Goal: Task Accomplishment & Management: Manage account settings

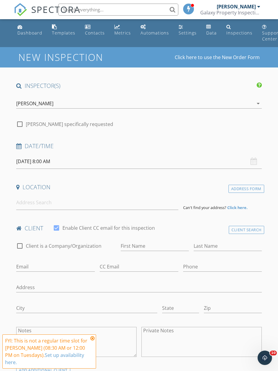
click at [233, 36] on div "Inspections" at bounding box center [239, 33] width 26 height 6
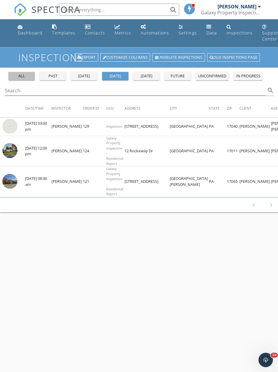
click at [22, 72] on button "all" at bounding box center [21, 76] width 26 height 8
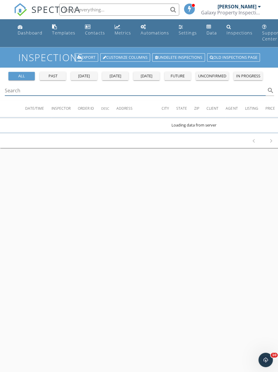
click at [34, 91] on input "Search" at bounding box center [135, 90] width 260 height 10
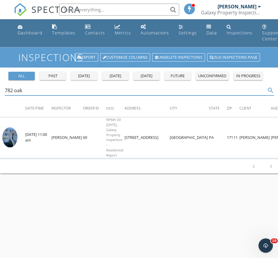
type input "782 oak"
click at [12, 142] on img at bounding box center [9, 137] width 15 height 20
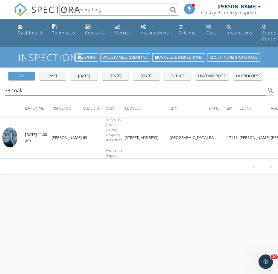
click at [61, 145] on td "[PERSON_NAME]" at bounding box center [66, 137] width 31 height 40
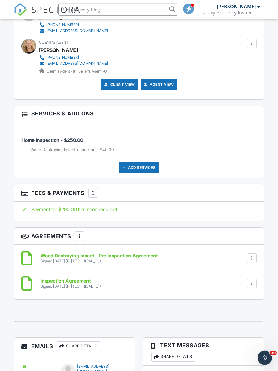
scroll to position [830, 0]
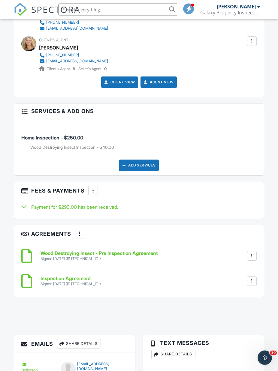
click at [19, 296] on div "Wood Destroying Insect - Pre Inspection Agreement Signed 08/28/2025 (IP 66.91.1…" at bounding box center [138, 269] width 249 height 55
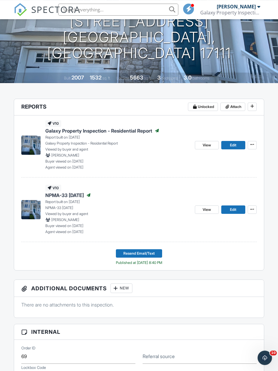
scroll to position [0, 0]
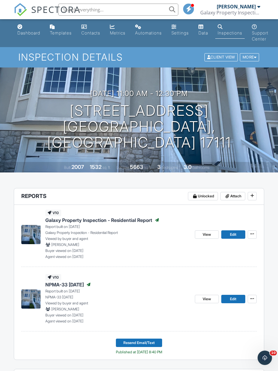
click at [29, 31] on div "Dashboard" at bounding box center [28, 32] width 23 height 5
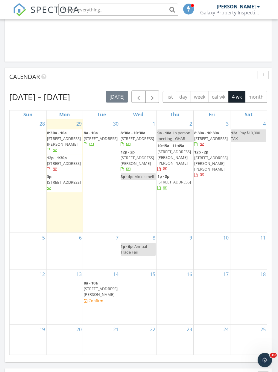
scroll to position [568, 1]
click at [150, 98] on span "button" at bounding box center [152, 96] width 7 height 7
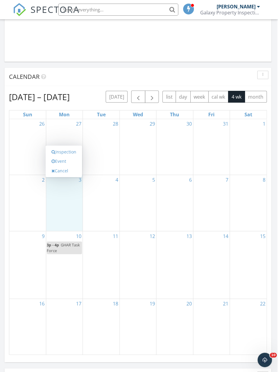
click at [61, 163] on link "Event" at bounding box center [64, 161] width 31 height 10
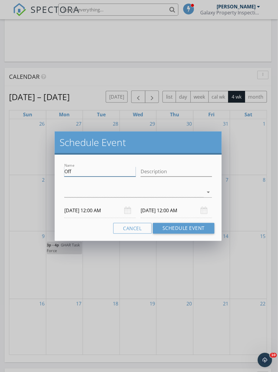
click at [77, 173] on input "Off" at bounding box center [100, 171] width 71 height 10
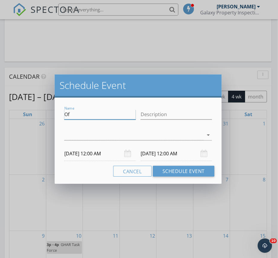
type input "O"
type input "Hold for n fall harvest"
click at [207, 135] on icon "arrow_drop_down" at bounding box center [208, 134] width 7 height 7
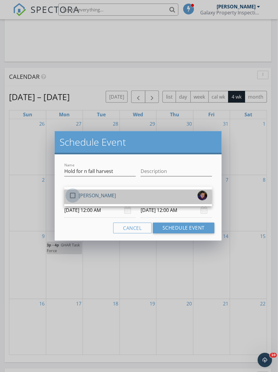
click at [74, 197] on div at bounding box center [73, 195] width 10 height 10
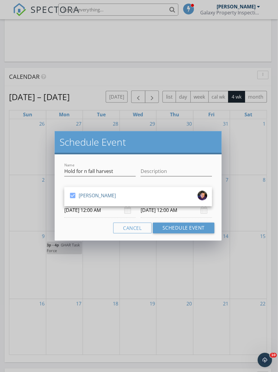
click at [102, 214] on body "SPECTORA James Ruediger Galaxy Property Inspection (PA) Role: Inspector Change …" at bounding box center [138, 128] width 278 height 1392
click at [101, 212] on body "SPECTORA James Ruediger Galaxy Property Inspection (PA) Role: Inspector Change …" at bounding box center [138, 128] width 278 height 1392
click at [106, 209] on input "11/03/2025 12:00 AM" at bounding box center [100, 209] width 71 height 15
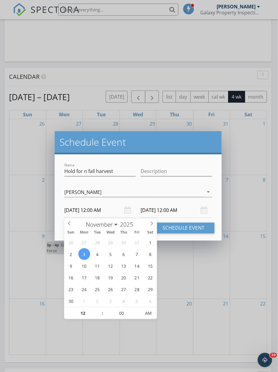
type input "[DATE] 12:00 PM"
click at [176, 209] on input "11/04/2025 12:00 PM" at bounding box center [176, 209] width 71 height 15
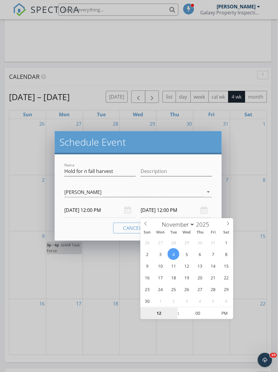
type input "[DATE] 12:00 PM"
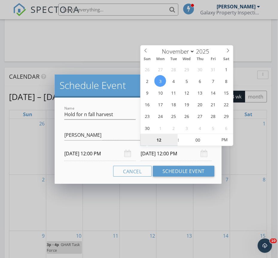
type input "2"
click at [195, 169] on button "Schedule Event" at bounding box center [183, 170] width 61 height 11
type input "11/03/2025 2:00 PM"
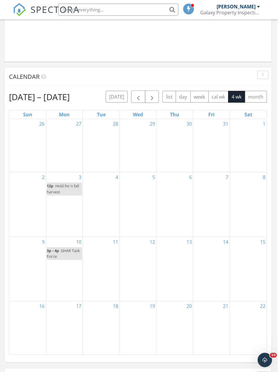
click at [138, 95] on span "button" at bounding box center [138, 96] width 7 height 7
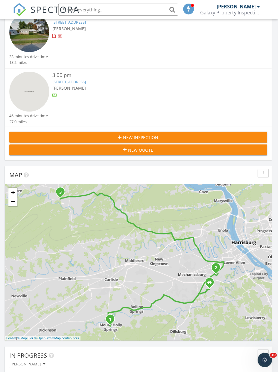
scroll to position [0, 0]
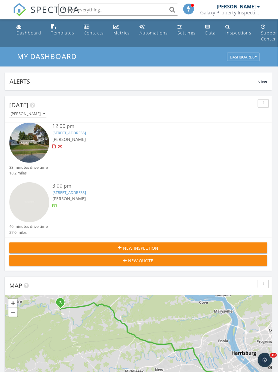
click at [230, 30] on div "Inspections" at bounding box center [239, 33] width 26 height 6
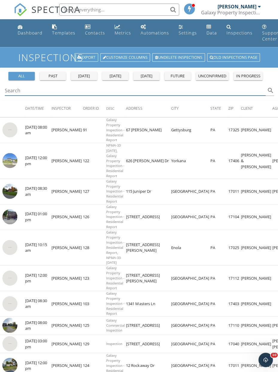
click at [29, 90] on input "Search" at bounding box center [135, 90] width 260 height 10
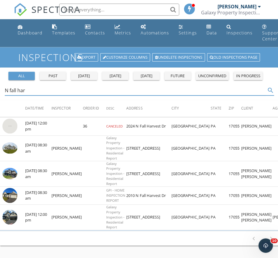
type input "N fall har"
click at [17, 124] on img at bounding box center [9, 125] width 15 height 15
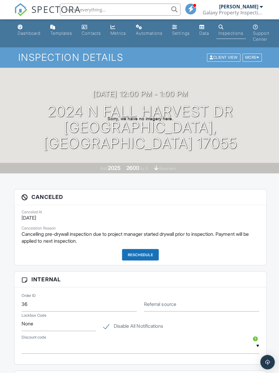
click at [267, 264] on div "Canceled Canceled At [DATE] Cancelation Reason Cancelling pre-drywall inspectio…" at bounding box center [139, 373] width 259 height 371
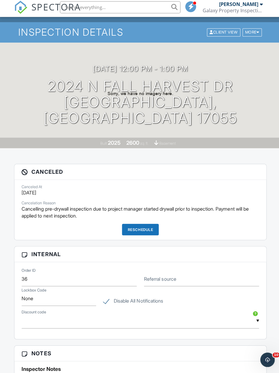
scroll to position [23, 0]
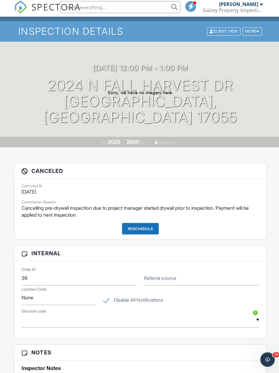
click at [133, 226] on div "Reschedule" at bounding box center [139, 229] width 37 height 11
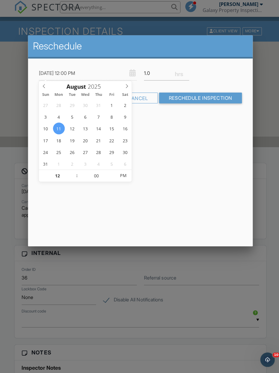
click at [123, 88] on span at bounding box center [126, 87] width 10 height 8
click at [123, 85] on span at bounding box center [126, 87] width 10 height 8
click at [123, 88] on span at bounding box center [126, 87] width 10 height 8
click at [143, 97] on div "Cancel" at bounding box center [137, 99] width 40 height 11
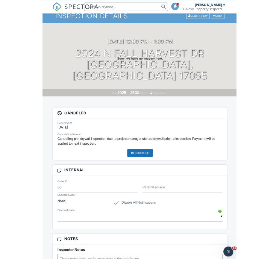
scroll to position [0, 0]
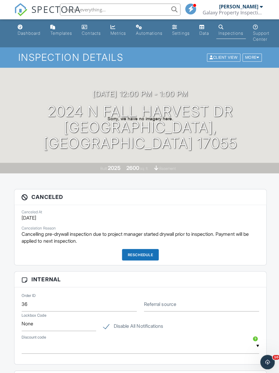
click at [147, 256] on div "Reschedule" at bounding box center [139, 253] width 37 height 11
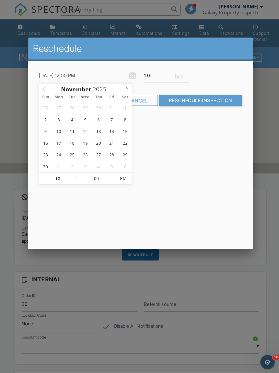
click at [123, 91] on span at bounding box center [126, 87] width 10 height 8
click at [44, 91] on span at bounding box center [44, 87] width 10 height 8
type input "[DATE] 12:00 PM"
click at [158, 78] on input "1.0" at bounding box center [165, 75] width 45 height 15
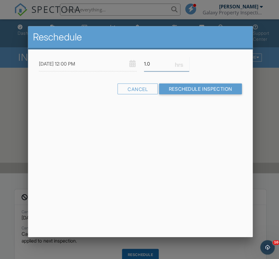
type input "1"
type input "2"
click at [190, 87] on input "Reschedule Inspection" at bounding box center [199, 88] width 82 height 11
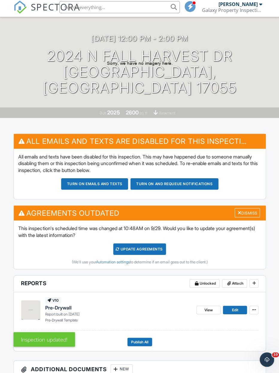
scroll to position [55, 0]
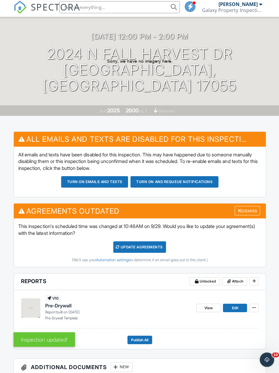
click at [139, 244] on div "Update Agreements" at bounding box center [139, 247] width 52 height 11
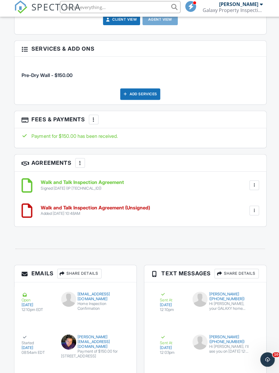
scroll to position [805, 0]
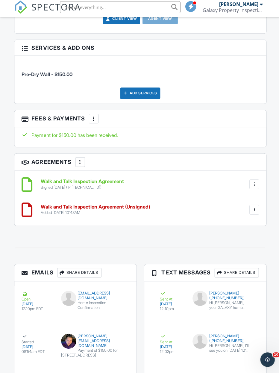
click at [251, 183] on div at bounding box center [253, 186] width 6 height 6
click at [234, 214] on li "Delete" at bounding box center [237, 217] width 34 height 15
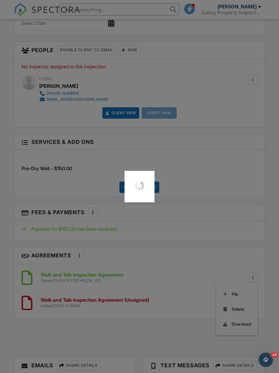
scroll to position [699, 0]
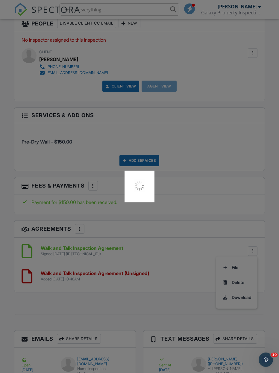
click at [190, 265] on div at bounding box center [139, 186] width 279 height 373
click at [254, 278] on div at bounding box center [139, 186] width 279 height 373
click at [237, 268] on div at bounding box center [139, 186] width 279 height 373
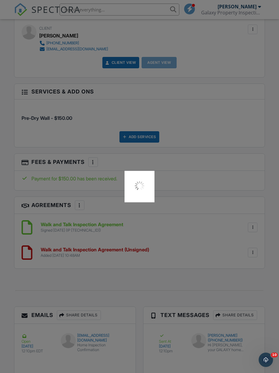
scroll to position [764, 0]
click at [226, 173] on div at bounding box center [139, 186] width 279 height 373
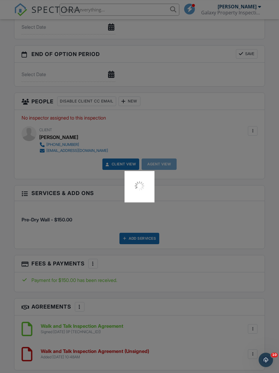
scroll to position [665, 0]
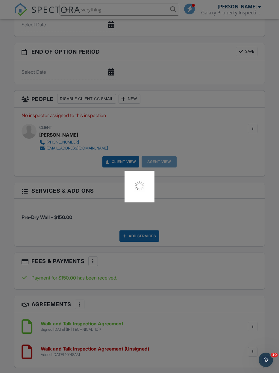
click at [165, 94] on div at bounding box center [139, 186] width 279 height 373
